Goal: Task Accomplishment & Management: Manage account settings

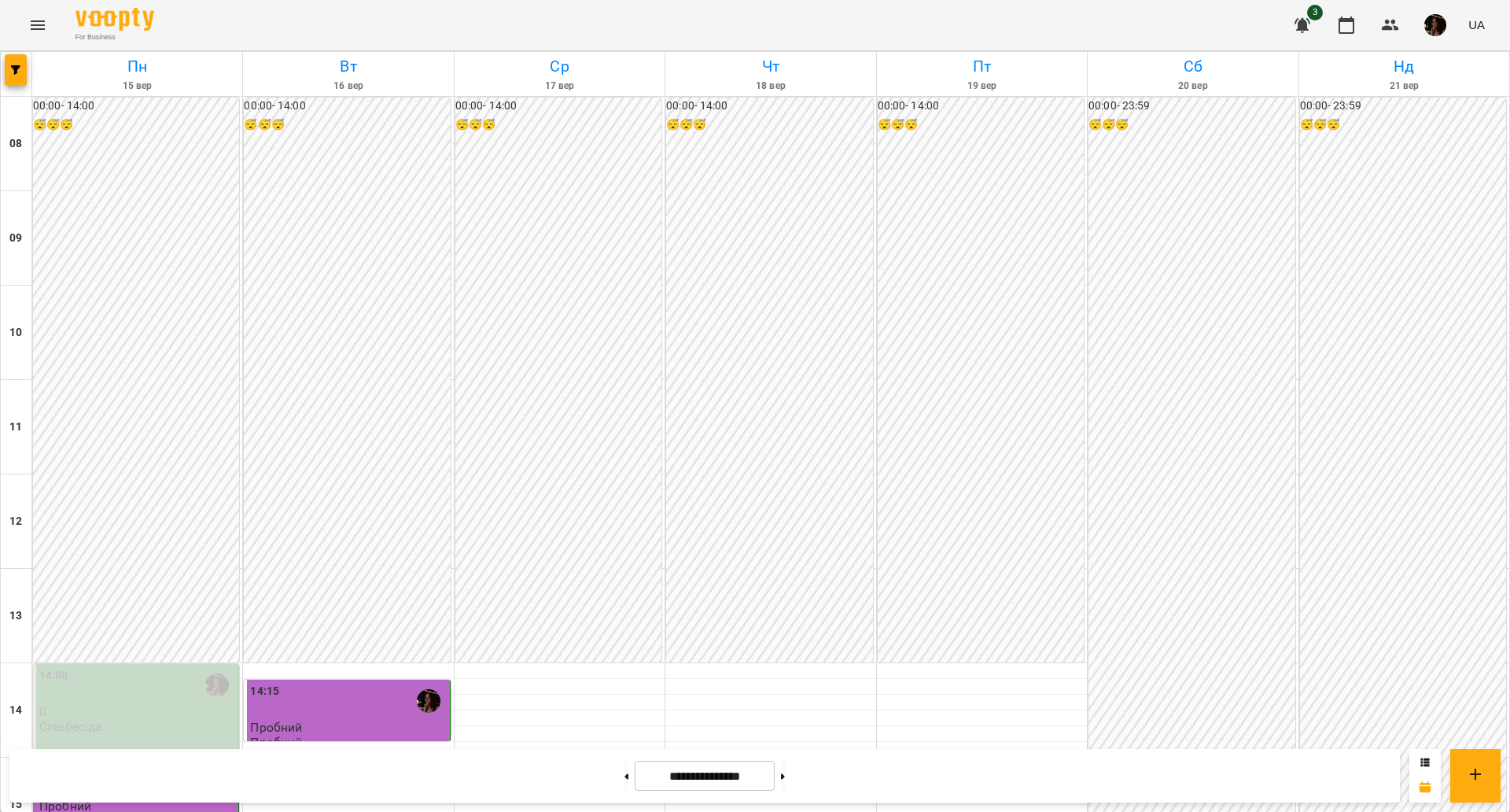
scroll to position [590, 0]
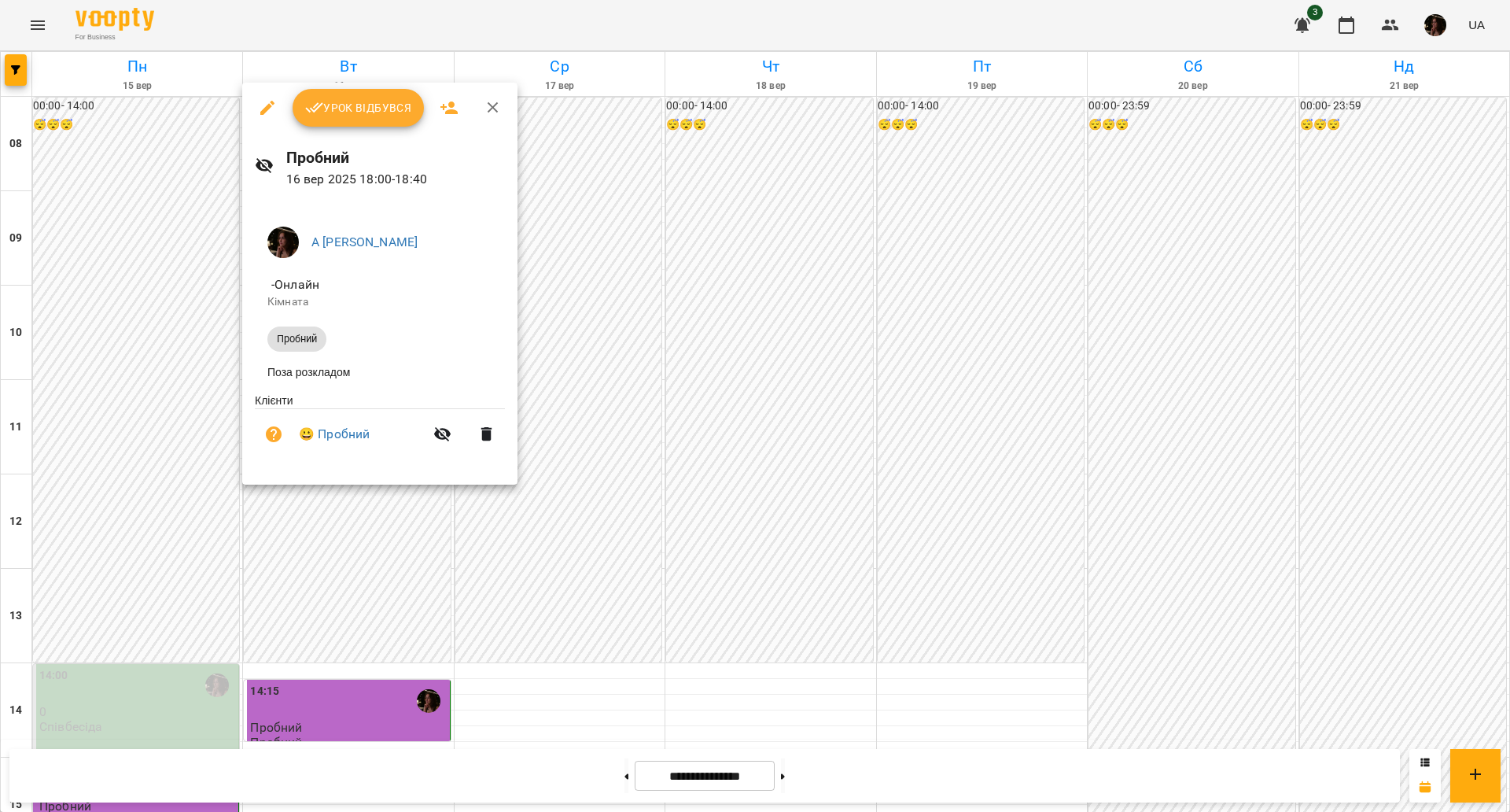
click at [343, 114] on span "Урок відбувся" at bounding box center [358, 107] width 107 height 19
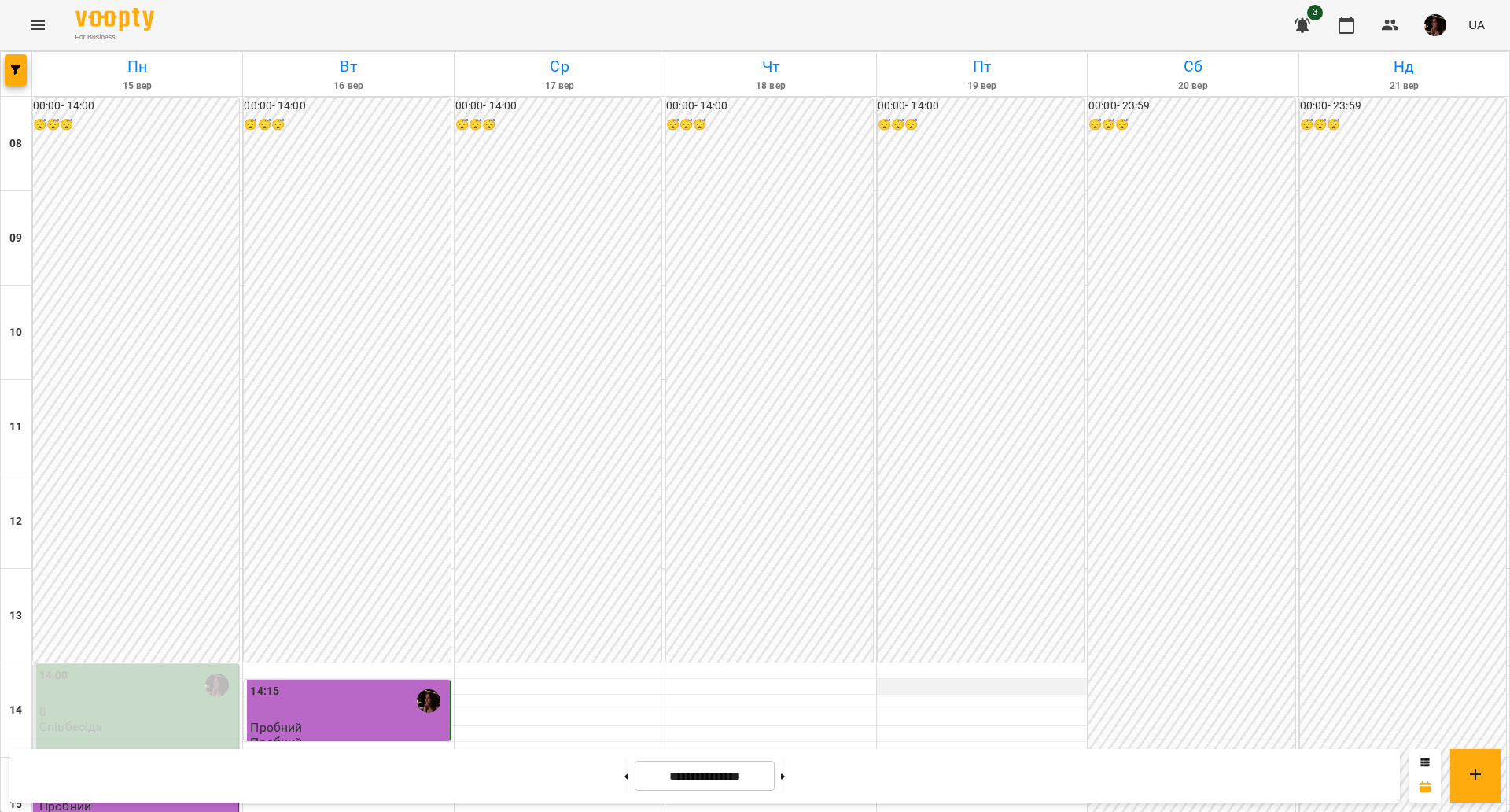
scroll to position [677, 0]
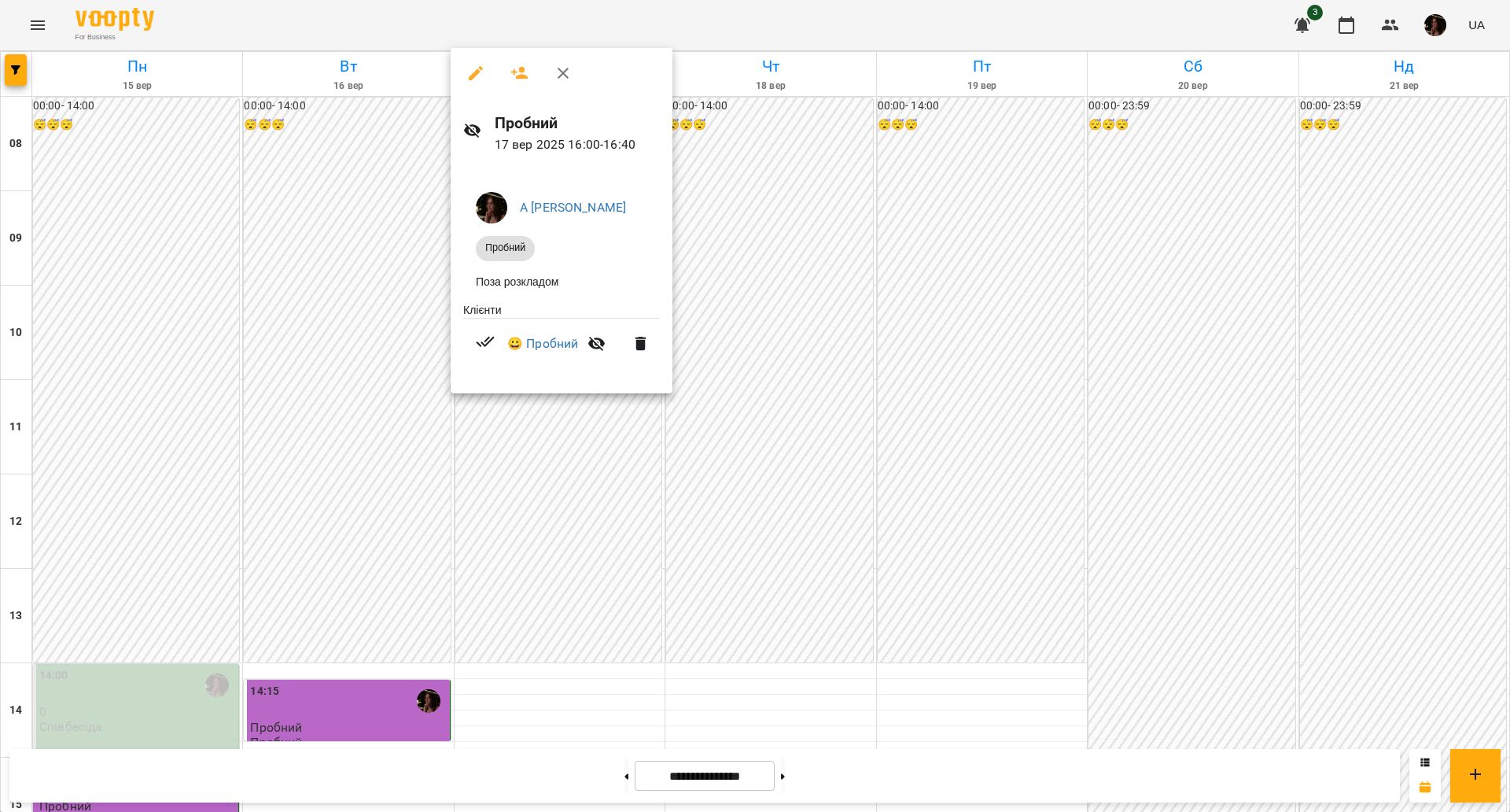
click at [561, 89] on button "button" at bounding box center [563, 73] width 38 height 38
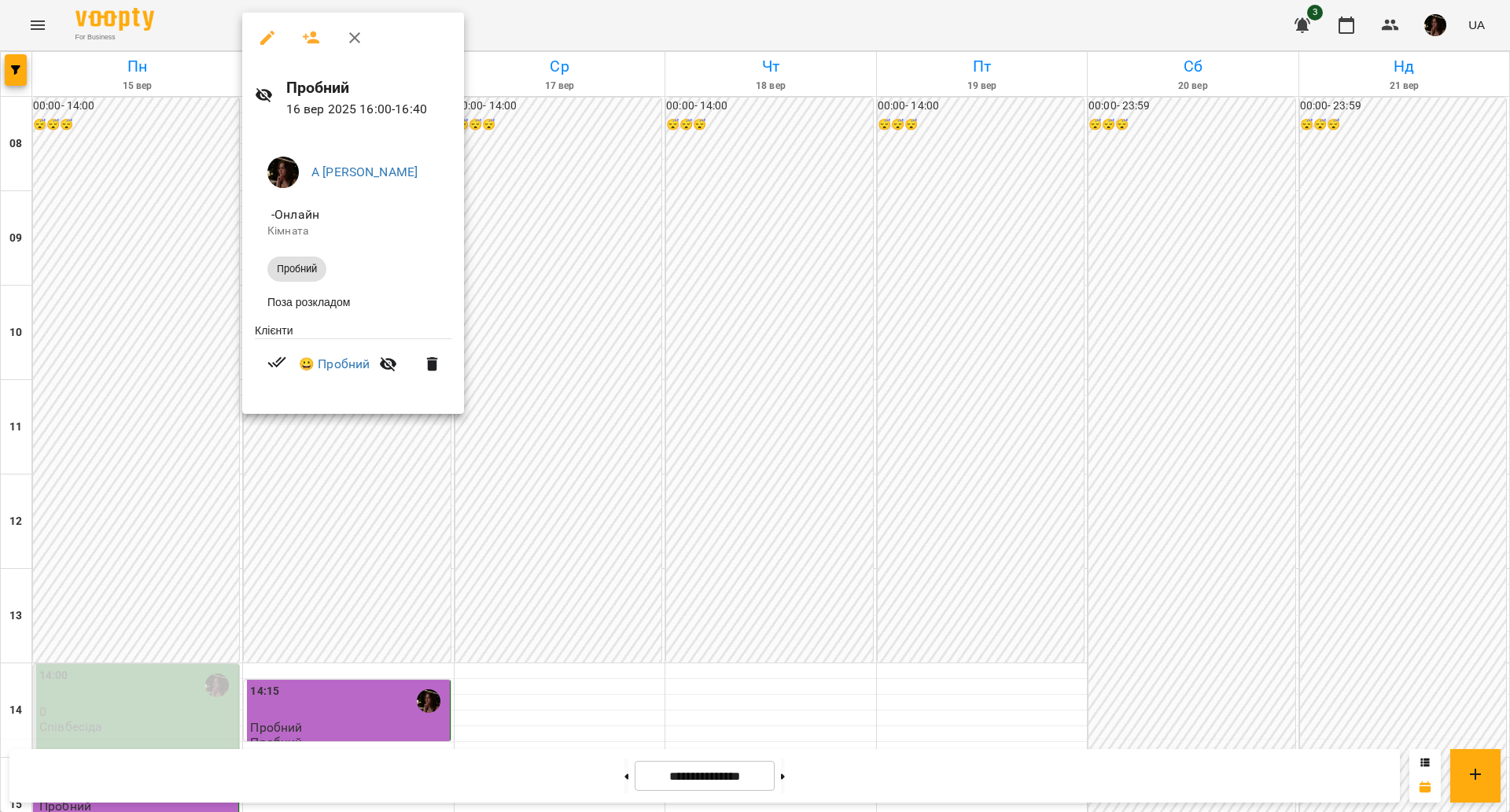
click at [580, 317] on div at bounding box center [755, 406] width 1510 height 812
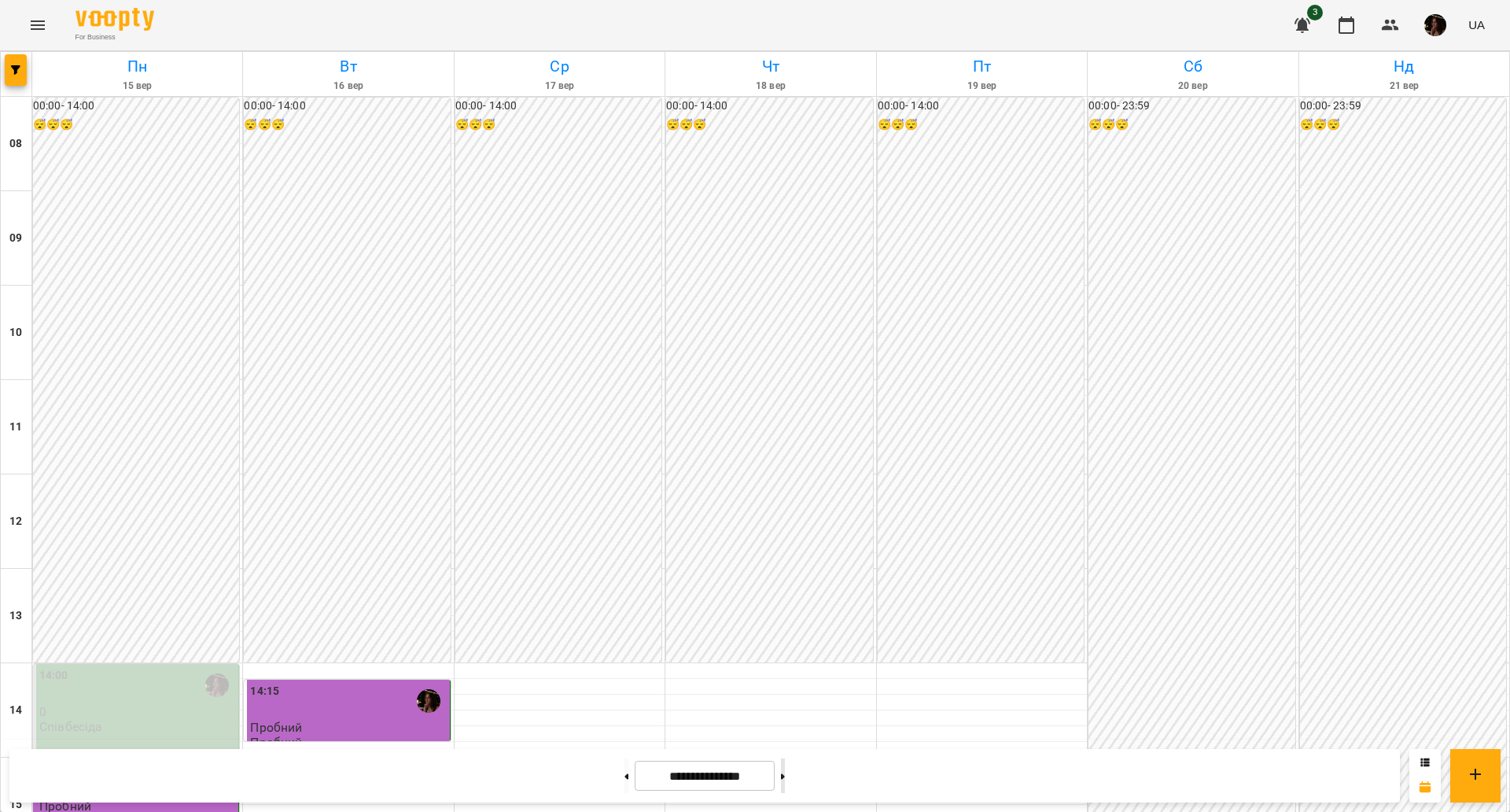
click at [785, 772] on button at bounding box center [782, 775] width 4 height 34
type input "**********"
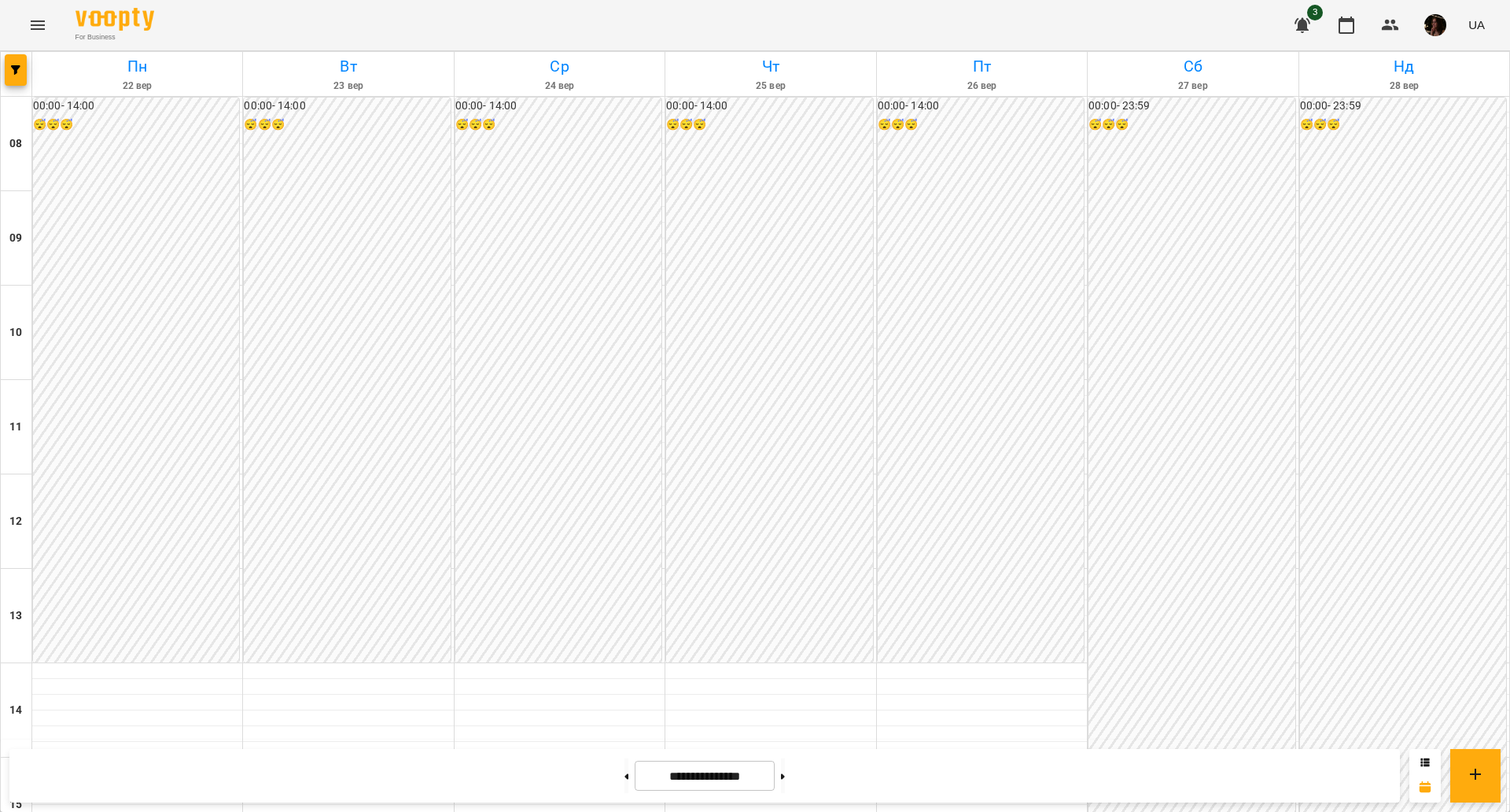
scroll to position [677, 0]
click at [624, 775] on button at bounding box center [626, 775] width 4 height 34
type input "**********"
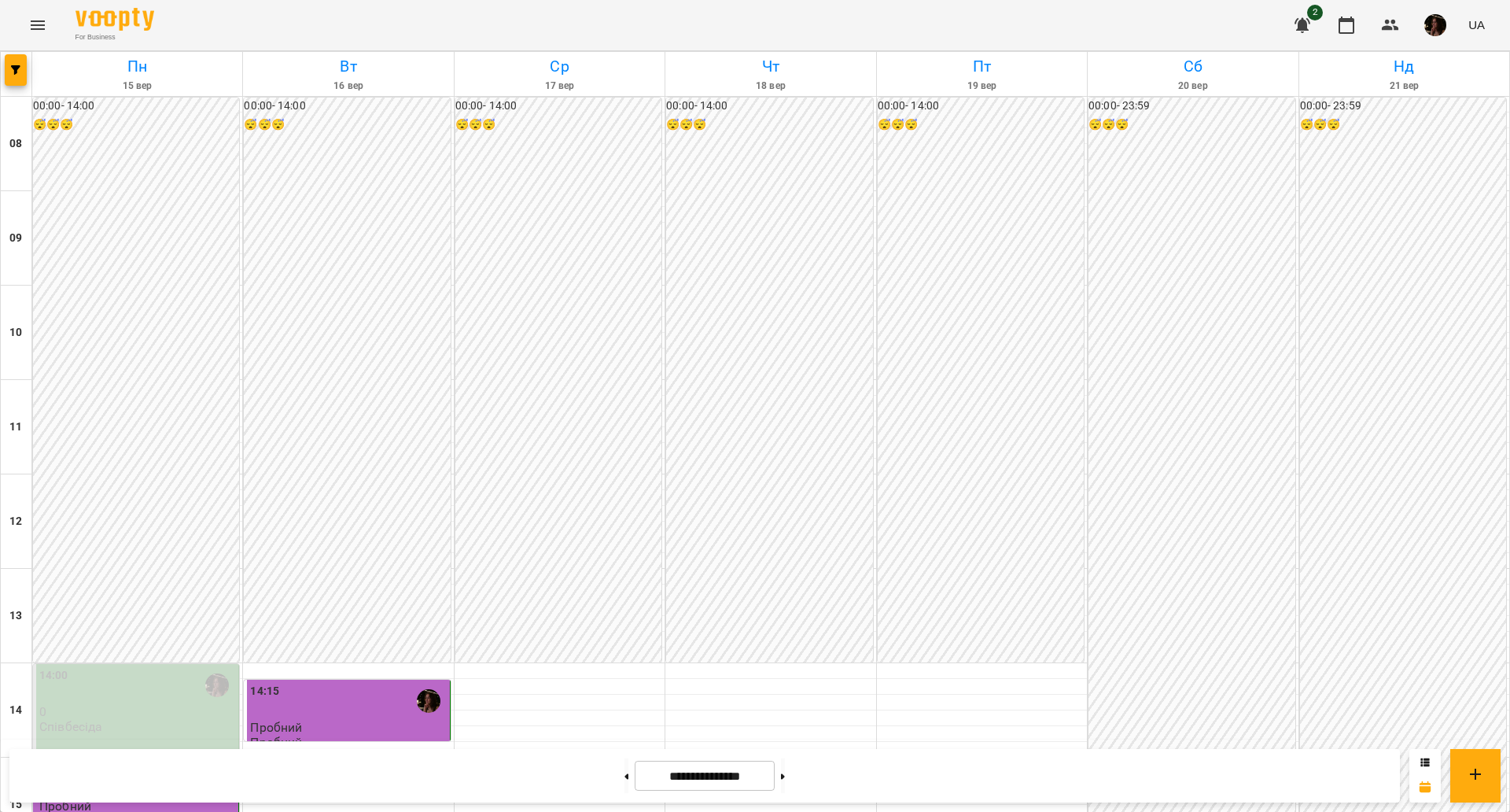
scroll to position [677, 0]
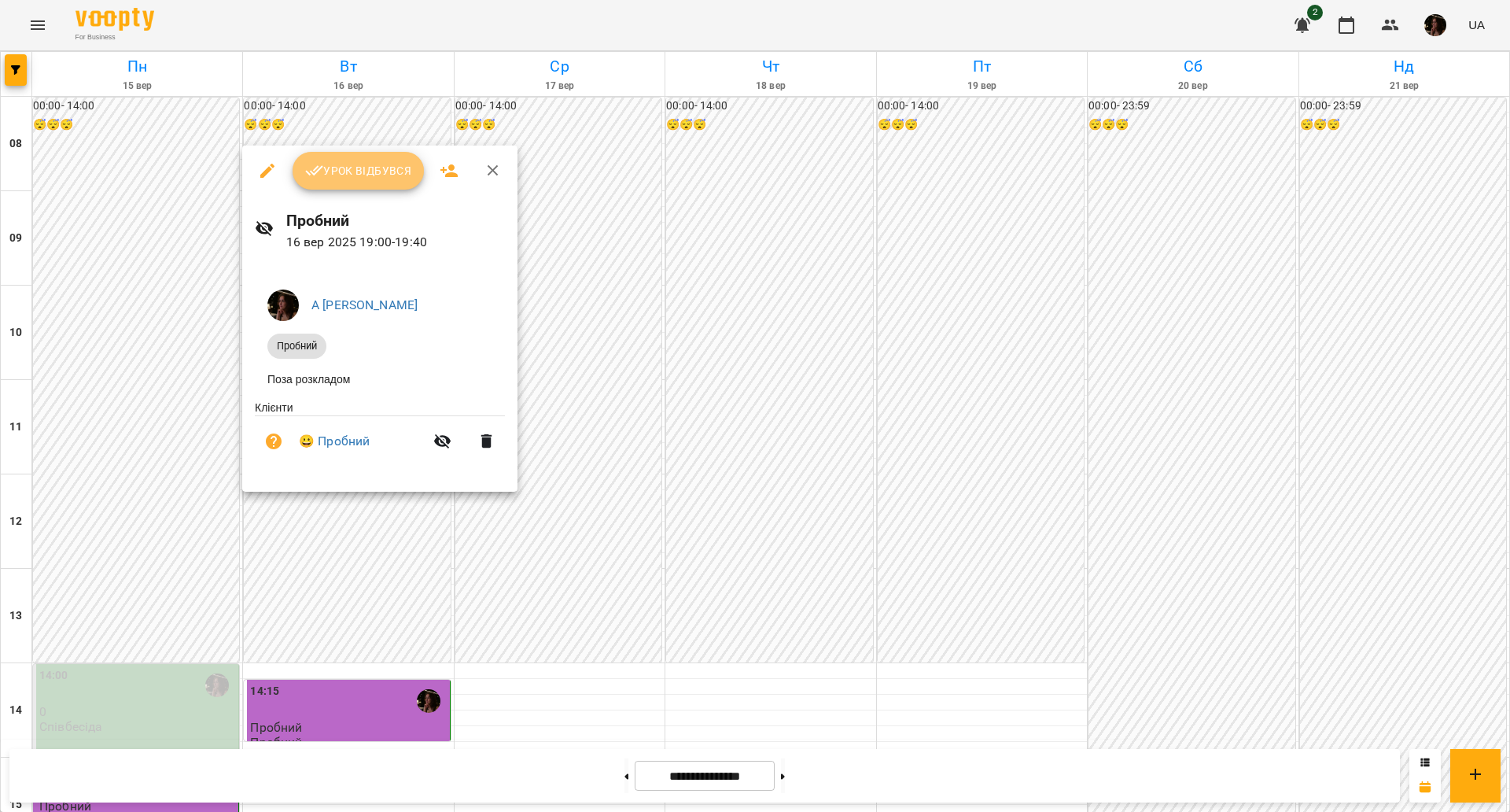
click at [385, 172] on span "Урок відбувся" at bounding box center [358, 170] width 107 height 19
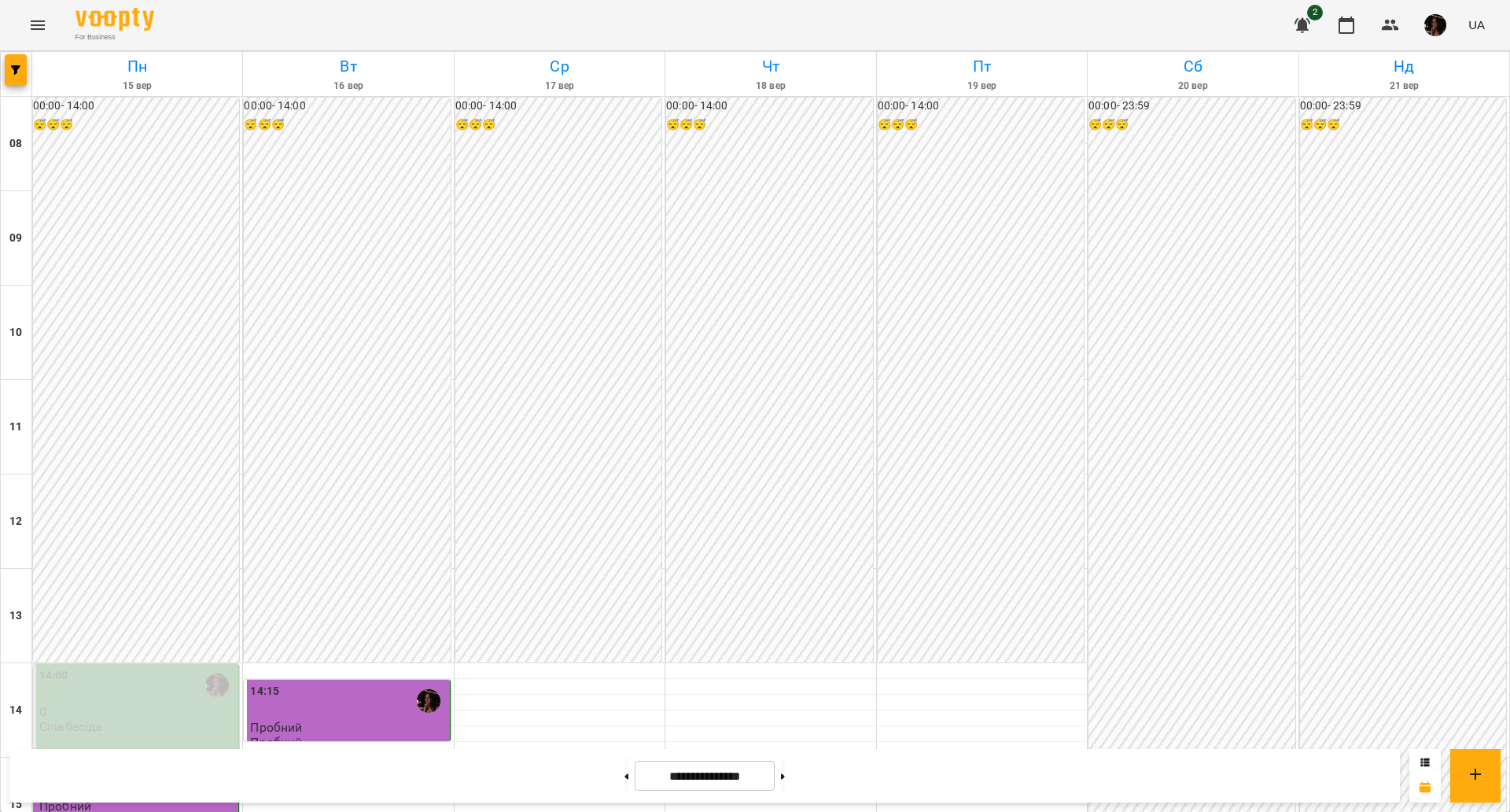
scroll to position [492, 0]
